Goal: Navigation & Orientation: Understand site structure

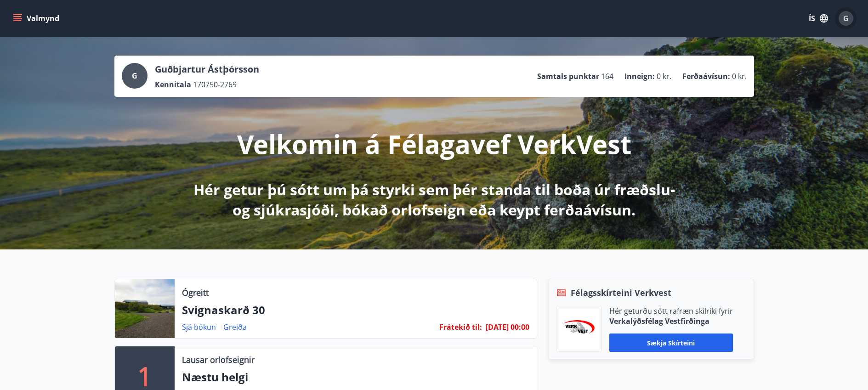
click at [848, 23] on span "G" at bounding box center [846, 18] width 6 height 10
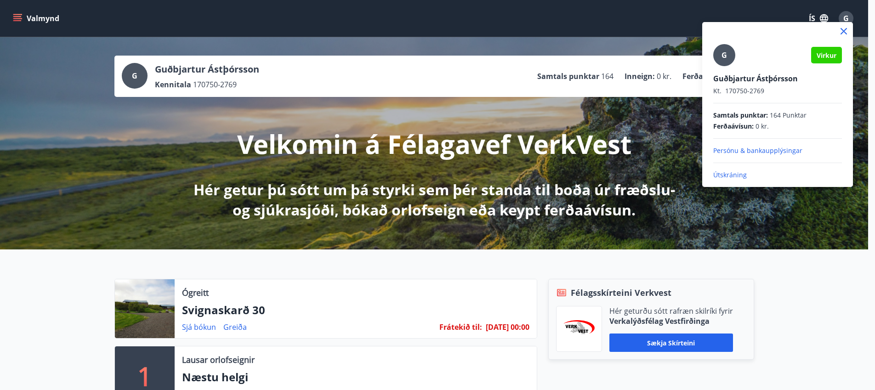
click at [729, 176] on p "Útskráning" at bounding box center [777, 174] width 129 height 9
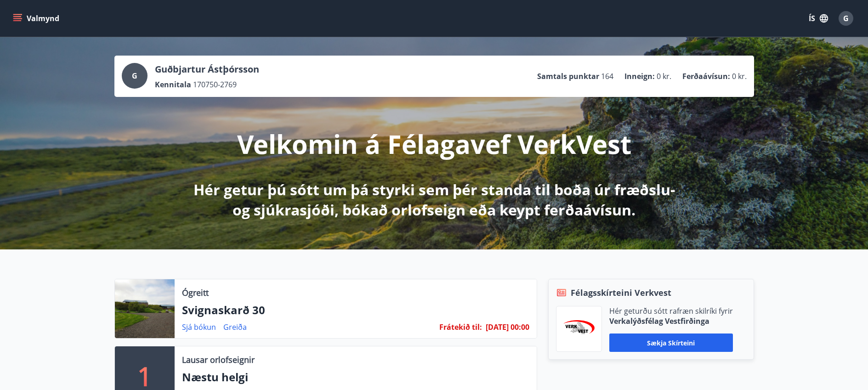
click at [41, 7] on div "Valmynd ÍS G" at bounding box center [434, 18] width 868 height 37
